Goal: Download file/media

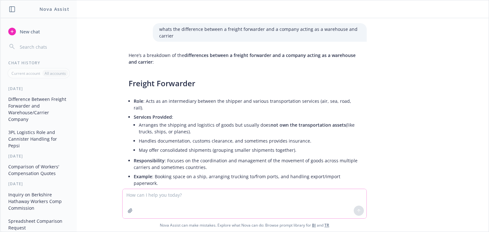
click at [137, 195] on textarea at bounding box center [244, 203] width 244 height 29
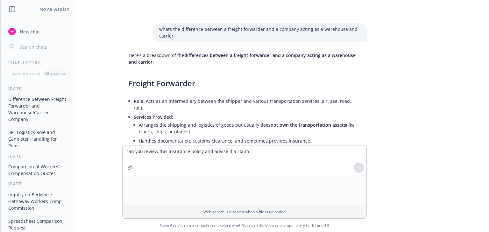
drag, startPoint x: 163, startPoint y: 204, endPoint x: 167, endPoint y: 202, distance: 4.4
click at [165, 204] on div "Drop files here to attach Supports PDF and images" at bounding box center [244, 181] width 244 height 73
click at [248, 153] on textarea "can you review this insurance policy and advise if a claim" at bounding box center [244, 160] width 244 height 30
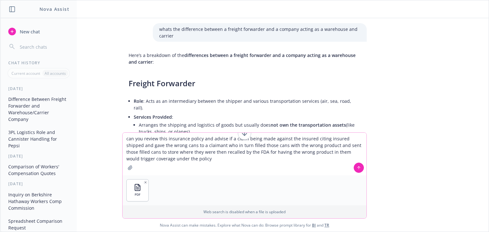
type textarea "can you review this insurance policy and advise if a claim being made against t…"
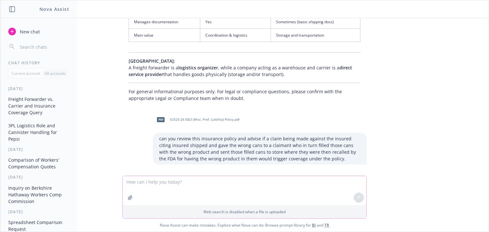
scroll to position [419, 0]
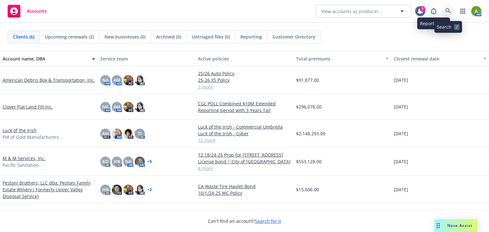
click at [448, 10] on icon at bounding box center [448, 11] width 6 height 6
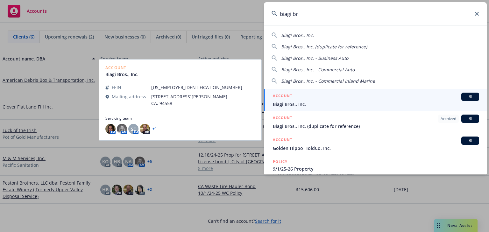
type input "biagi br"
click at [288, 98] on h5 "ACCOUNT" at bounding box center [282, 97] width 19 height 8
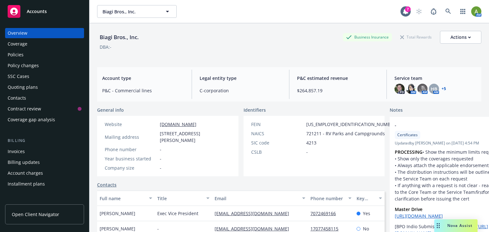
click at [20, 56] on div "Policies" at bounding box center [16, 55] width 16 height 10
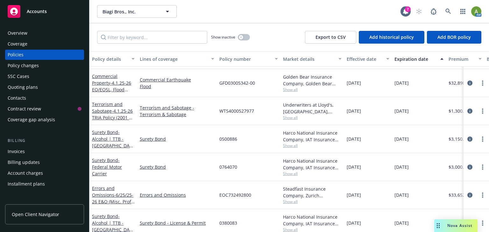
scroll to position [407, 0]
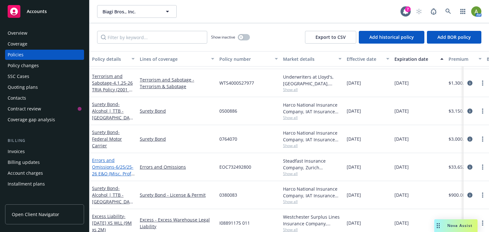
click at [109, 171] on span "- 6/25/25-26 E&O (Misc. Prof. Liability) Policy" at bounding box center [113, 173] width 43 height 19
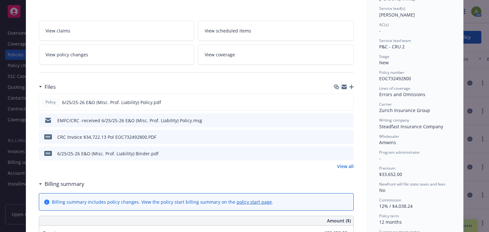
scroll to position [127, 0]
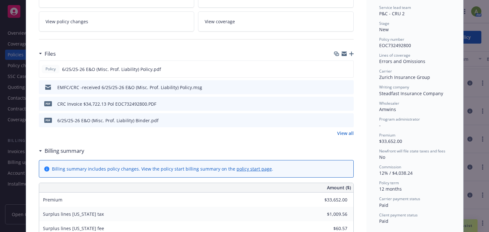
click at [341, 132] on link "View all" at bounding box center [345, 133] width 17 height 7
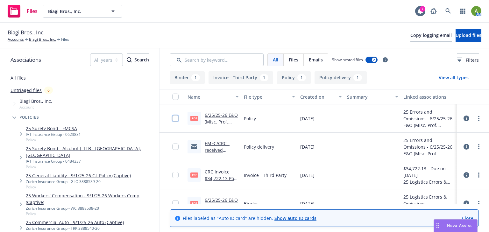
click at [176, 118] on input "checkbox" at bounding box center [175, 118] width 6 height 6
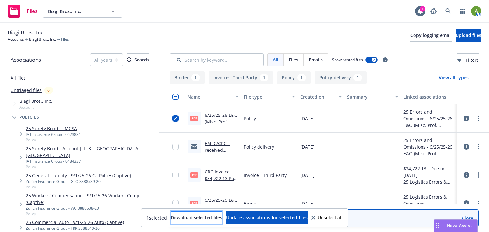
click at [213, 215] on span "Download selected files" at bounding box center [197, 217] width 52 height 6
